Goal: Task Accomplishment & Management: Manage account settings

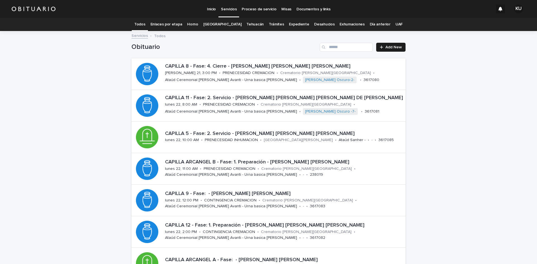
scroll to position [56, 0]
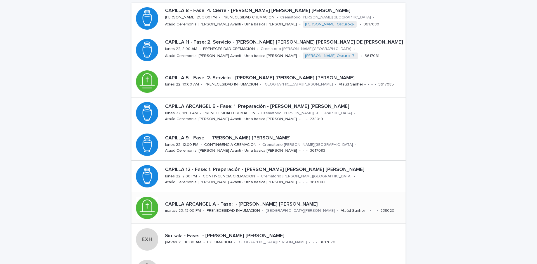
click at [239, 201] on div "CAPILLA ARCANGEL A - Fase: - [PERSON_NAME] [PERSON_NAME]" at bounding box center [284, 203] width 238 height 7
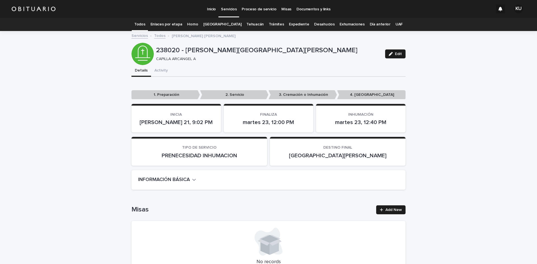
scroll to position [1255, 0]
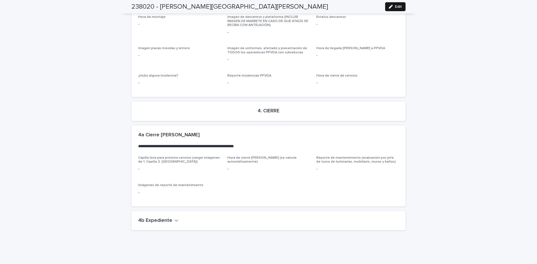
click at [392, 6] on div "button" at bounding box center [391, 7] width 6 height 4
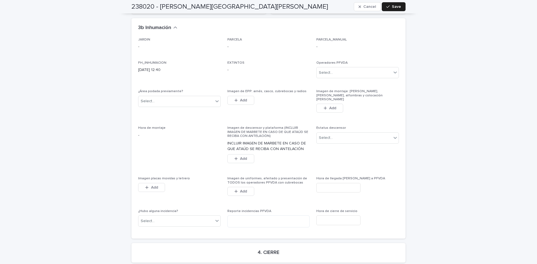
scroll to position [1406, 0]
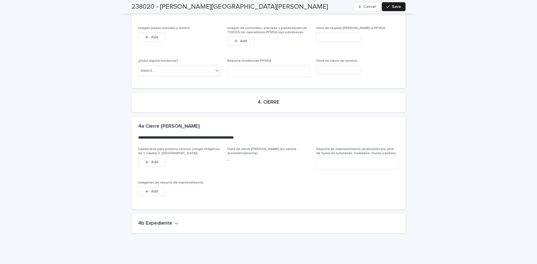
click at [153, 221] on h2 "4b Expediente" at bounding box center [155, 224] width 34 height 6
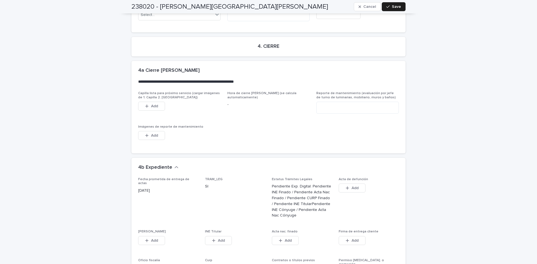
scroll to position [1606, 0]
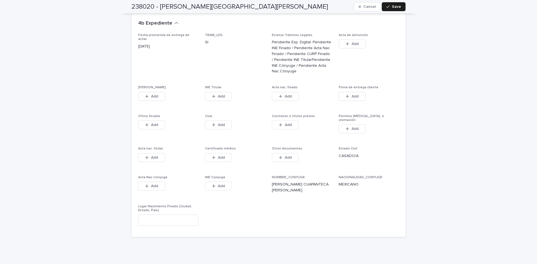
click at [363, 212] on div "Fecha prometida de entrega de actas [DATE] TRAM_LEG SI Estatus Trámites Legales…" at bounding box center [268, 135] width 274 height 204
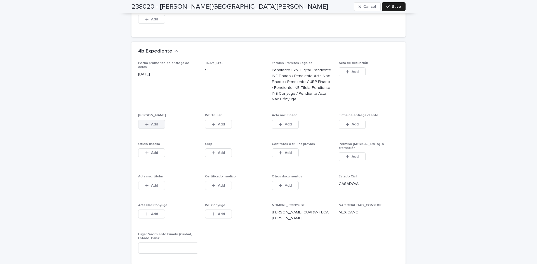
click at [162, 120] on button "Add" at bounding box center [151, 124] width 27 height 9
click at [154, 122] on span "Add" at bounding box center [154, 124] width 7 height 4
click at [159, 120] on button "Add" at bounding box center [151, 124] width 27 height 9
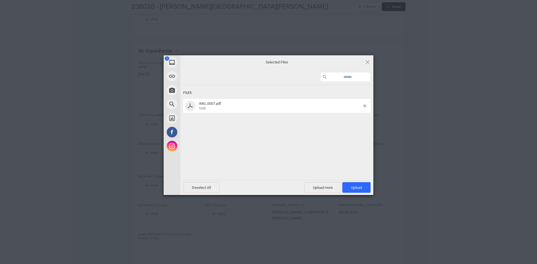
click at [347, 187] on span "Upload 1" at bounding box center [356, 187] width 28 height 11
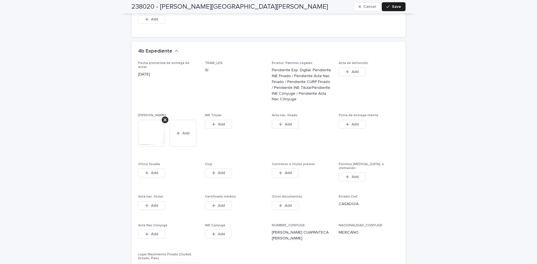
click at [226, 120] on button "Add" at bounding box center [218, 124] width 27 height 9
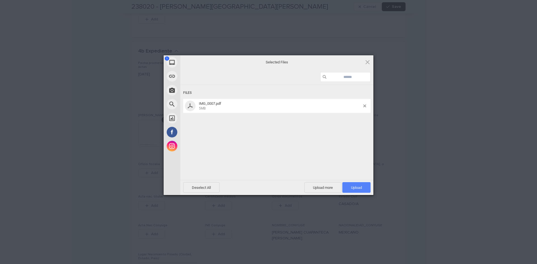
click at [348, 188] on span "Upload 1" at bounding box center [356, 187] width 28 height 11
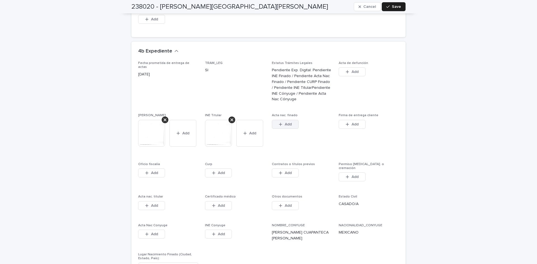
click at [280, 122] on icon "button" at bounding box center [280, 124] width 3 height 4
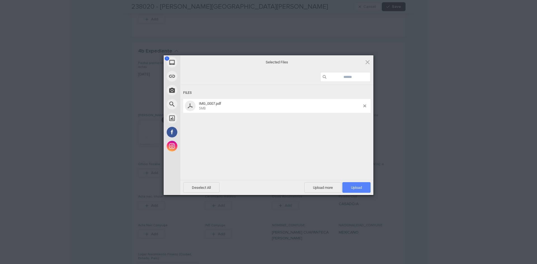
click at [351, 188] on span "Upload 1" at bounding box center [356, 188] width 11 height 4
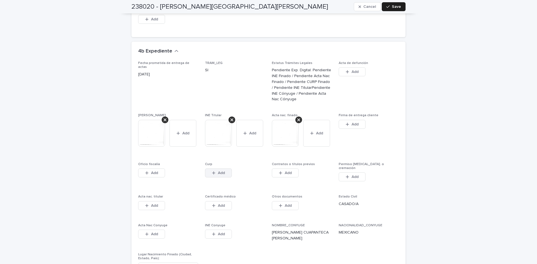
click at [223, 169] on button "Add" at bounding box center [218, 173] width 27 height 9
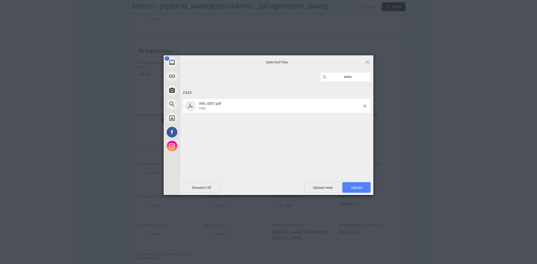
click at [354, 190] on span "Upload 1" at bounding box center [356, 187] width 28 height 11
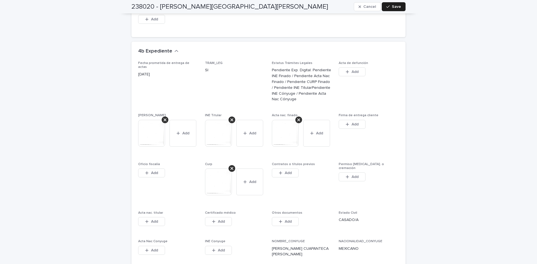
drag, startPoint x: 290, startPoint y: 157, endPoint x: 287, endPoint y: 171, distance: 14.2
click at [290, 169] on button "Add" at bounding box center [285, 173] width 27 height 9
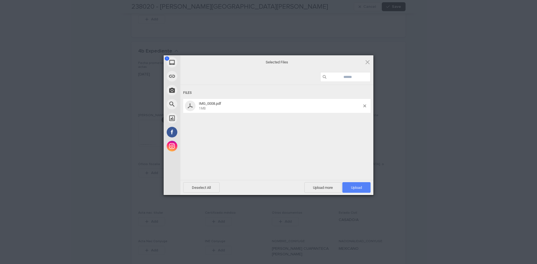
click at [354, 189] on span "Upload 1" at bounding box center [356, 188] width 11 height 4
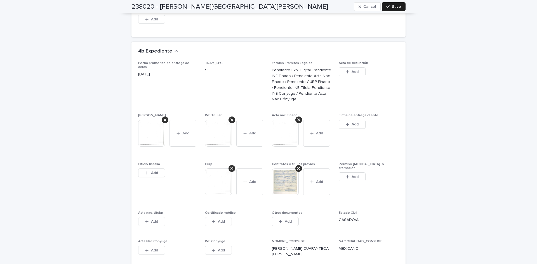
click at [220, 169] on img at bounding box center [218, 182] width 27 height 27
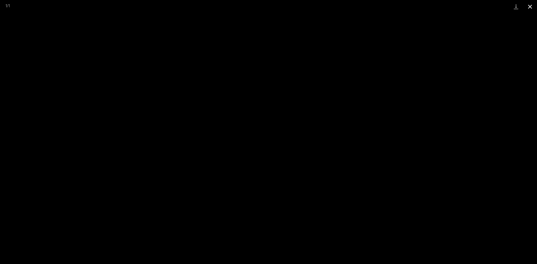
click at [530, 7] on button "Close gallery" at bounding box center [530, 6] width 14 height 13
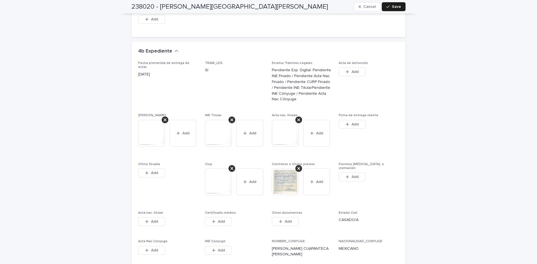
drag, startPoint x: 396, startPoint y: 8, endPoint x: 464, endPoint y: 175, distance: 180.7
click at [396, 8] on span "Save" at bounding box center [396, 7] width 9 height 4
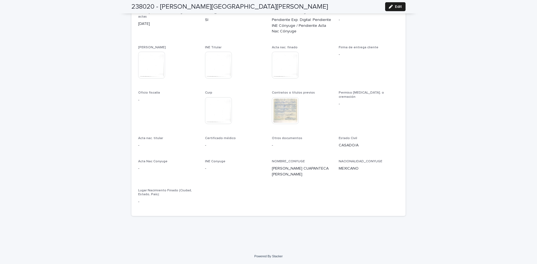
scroll to position [1461, 0]
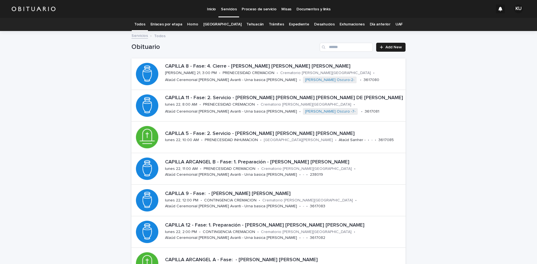
click at [289, 23] on link "Expediente" at bounding box center [299, 24] width 20 height 13
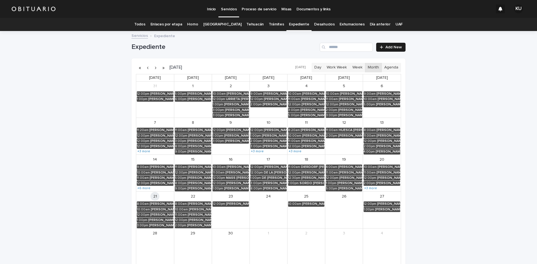
click at [326, 45] on div "Search" at bounding box center [323, 47] width 9 height 9
click at [329, 45] on input "Search" at bounding box center [345, 47] width 53 height 9
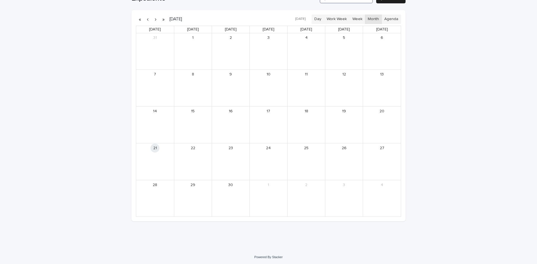
scroll to position [49, 0]
type input "*******"
click at [162, 19] on button "button" at bounding box center [163, 18] width 8 height 9
click at [160, 17] on button "button" at bounding box center [163, 18] width 8 height 9
click at [162, 19] on button "button" at bounding box center [163, 18] width 8 height 9
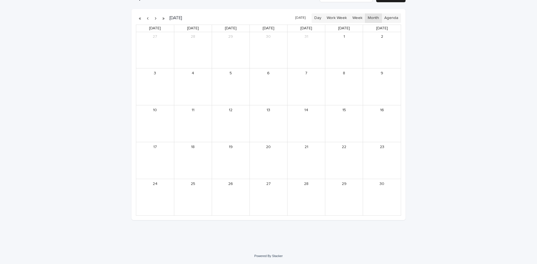
click at [144, 18] on button "button" at bounding box center [148, 18] width 8 height 9
click at [138, 18] on button "button" at bounding box center [140, 18] width 8 height 9
click at [154, 18] on button "button" at bounding box center [155, 18] width 8 height 9
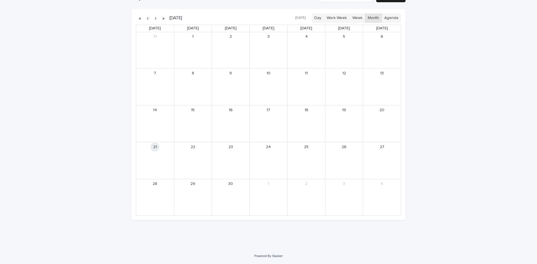
click at [154, 18] on button "button" at bounding box center [155, 18] width 8 height 9
click at [240, 76] on div "[PERSON_NAME] [PERSON_NAME]" at bounding box center [237, 75] width 22 height 4
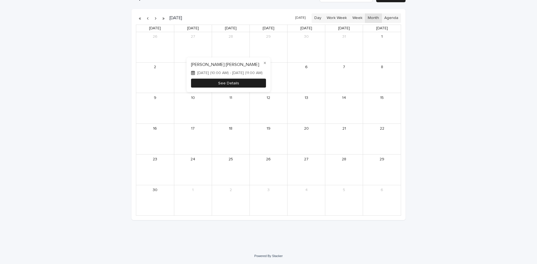
click at [250, 83] on button "See Details" at bounding box center [228, 83] width 75 height 9
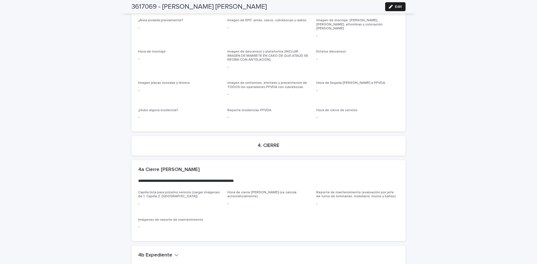
scroll to position [1205, 0]
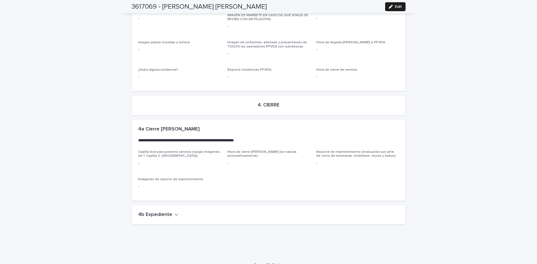
click at [158, 212] on h2 "4b Expediente" at bounding box center [155, 215] width 34 height 6
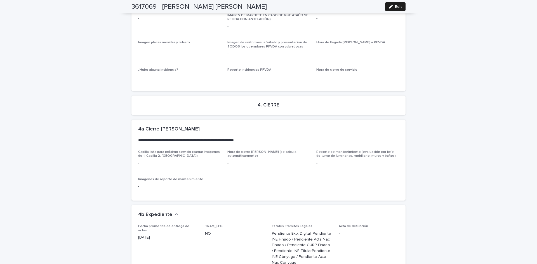
scroll to position [1378, 0]
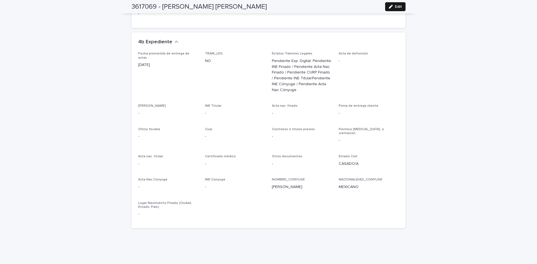
click at [392, 6] on div "button" at bounding box center [391, 7] width 6 height 4
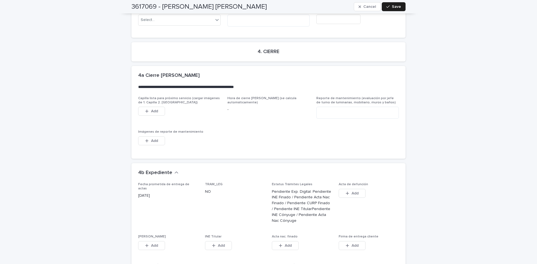
scroll to position [1535, 0]
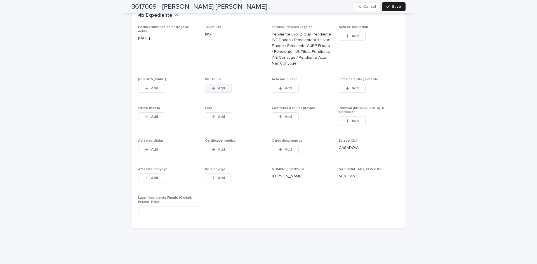
click at [225, 84] on button "Add" at bounding box center [218, 88] width 27 height 9
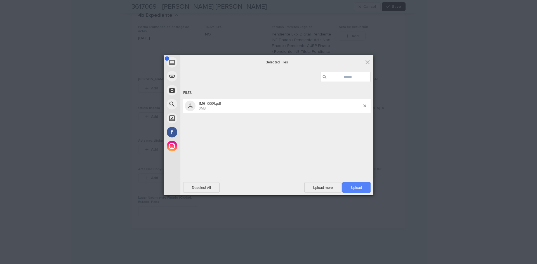
click at [350, 181] on div "Deselect All Upload more Upload 1" at bounding box center [276, 187] width 193 height 15
click at [350, 183] on span "Upload 1" at bounding box center [356, 187] width 28 height 11
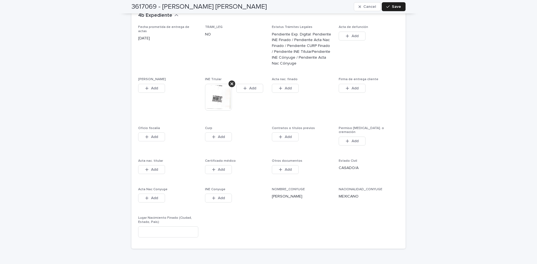
click at [392, 188] on p "NACIONALIDAD_CONYUGE" at bounding box center [368, 190] width 60 height 4
click at [352, 137] on button "Add" at bounding box center [351, 141] width 27 height 9
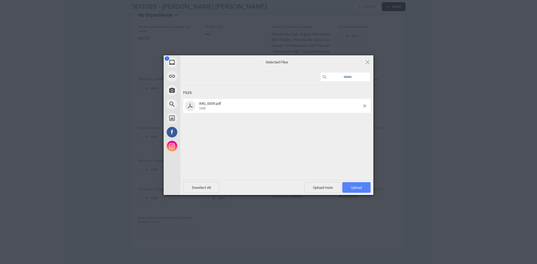
click at [358, 189] on span "Upload 1" at bounding box center [356, 188] width 11 height 4
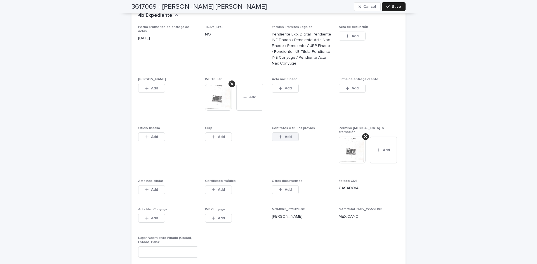
click at [288, 135] on span "Add" at bounding box center [288, 137] width 7 height 4
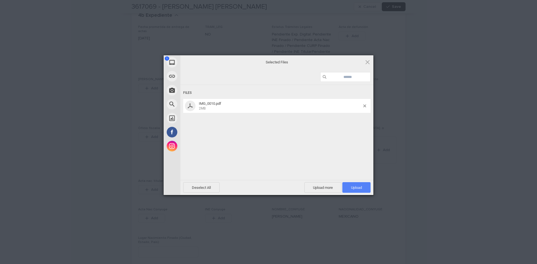
click at [357, 184] on span "Upload 1" at bounding box center [356, 187] width 28 height 11
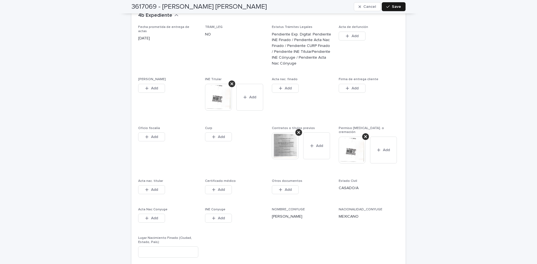
click at [398, 4] on button "Save" at bounding box center [393, 6] width 24 height 9
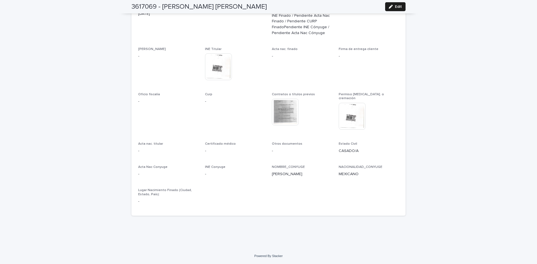
scroll to position [1416, 0]
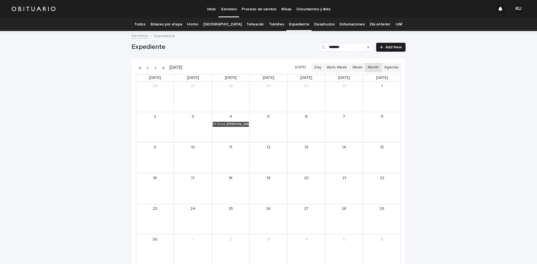
click at [145, 23] on link "Todos" at bounding box center [139, 24] width 11 height 13
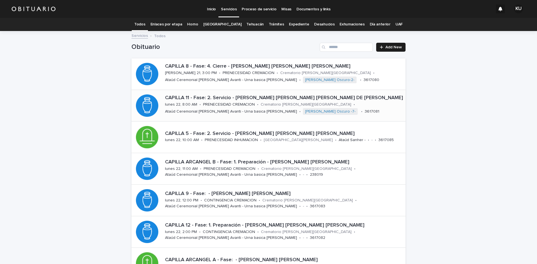
click at [296, 95] on p "CAPILLA 11 - Fase: 2. Servicio - [PERSON_NAME] [PERSON_NAME] [PERSON_NAME] DE […" at bounding box center [284, 98] width 238 height 6
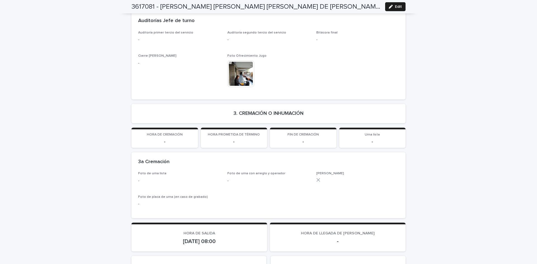
scroll to position [1245, 0]
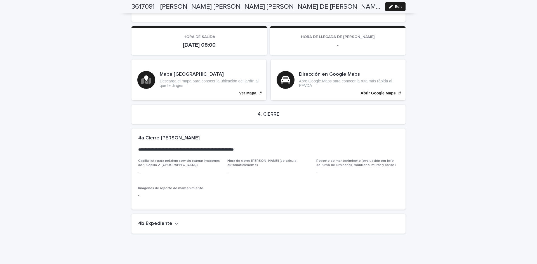
click at [160, 221] on h2 "4b Expediente" at bounding box center [155, 224] width 34 height 6
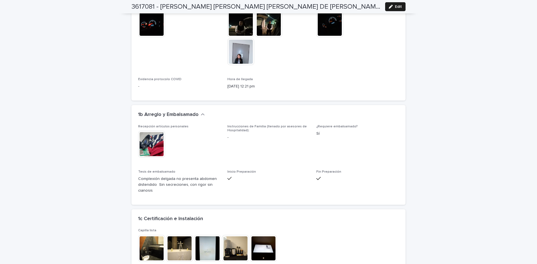
scroll to position [746, 0]
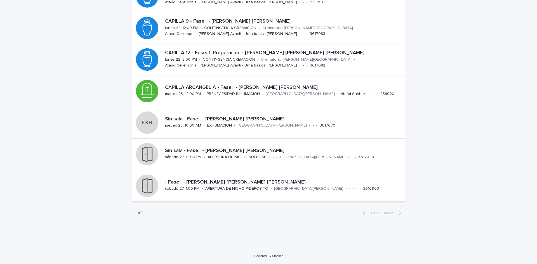
scroll to position [18, 0]
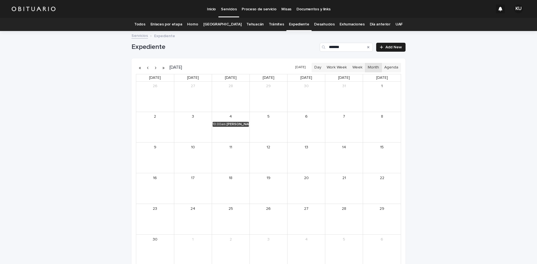
click at [145, 23] on link "Todos" at bounding box center [139, 24] width 11 height 13
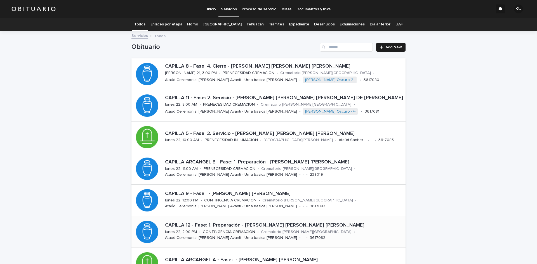
click at [239, 226] on p "CAPILLA 12 - Fase: 1. Preparación - [PERSON_NAME] [PERSON_NAME] [PERSON_NAME]" at bounding box center [284, 225] width 238 height 6
